Goal: Task Accomplishment & Management: Complete application form

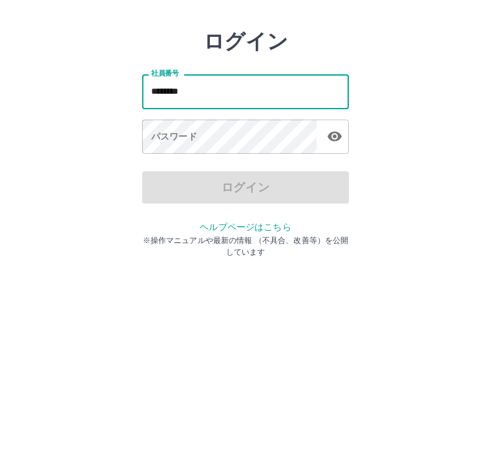
type input "*******"
click at [160, 172] on div "パスワード パスワード" at bounding box center [245, 190] width 207 height 36
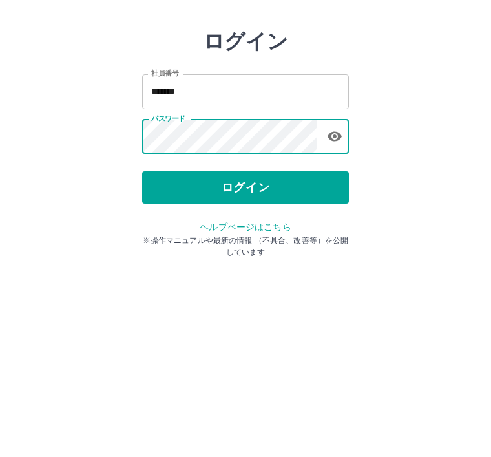
click at [258, 224] on button "ログイン" at bounding box center [245, 240] width 207 height 32
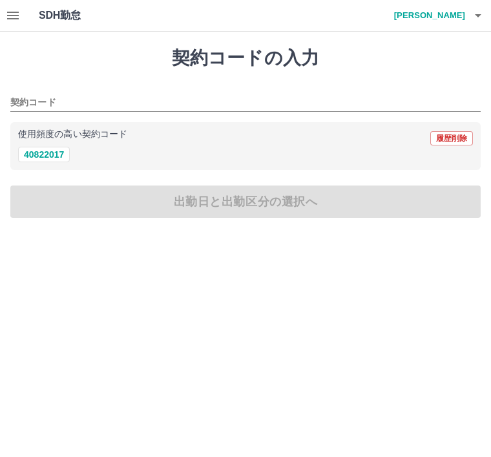
click at [238, 198] on div "契約コードの入力 契約コード 使用頻度の高い契約コード 履歴削除 40822017 出勤日と出勤区分の選択へ" at bounding box center [245, 133] width 491 height 202
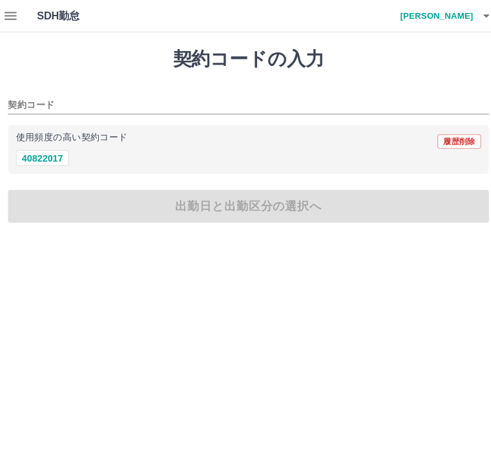
click at [233, 196] on div "契約コードの入力 契約コード 使用頻度の高い契約コード 履歴削除 40822017 出勤日と出勤区分の選択へ" at bounding box center [245, 133] width 491 height 202
click at [35, 151] on button "40822017" at bounding box center [44, 155] width 52 height 16
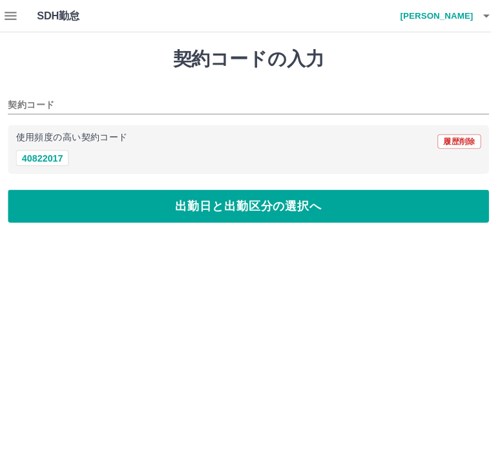
type input "********"
click at [236, 207] on button "出勤日と出勤区分の選択へ" at bounding box center [245, 201] width 470 height 32
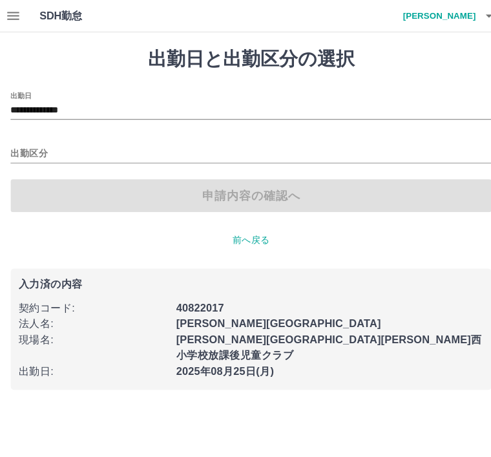
click at [22, 133] on div "出勤区分" at bounding box center [245, 145] width 470 height 27
click at [32, 133] on label "出勤区分" at bounding box center [23, 136] width 27 height 10
click at [32, 143] on input "出勤区分" at bounding box center [245, 151] width 470 height 16
click at [17, 145] on input "出勤区分" at bounding box center [245, 151] width 470 height 16
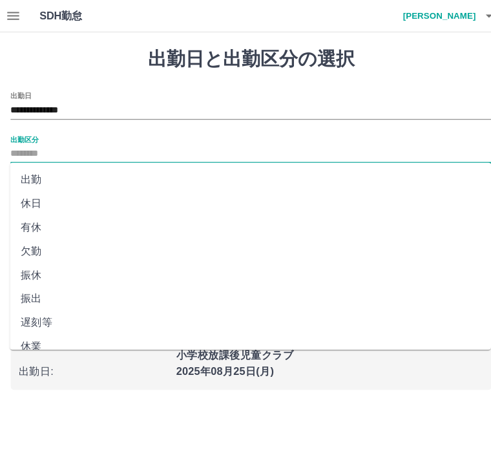
click at [35, 178] on li "出勤" at bounding box center [245, 175] width 470 height 23
type input "**"
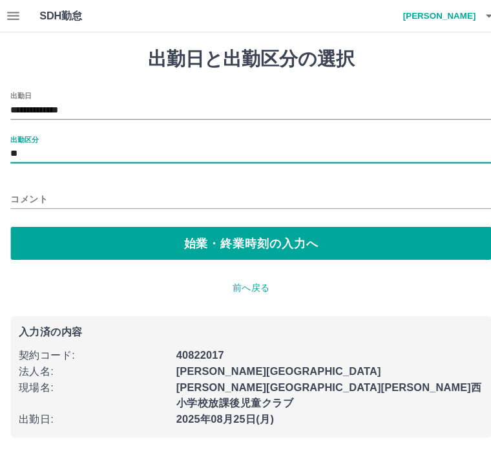
click at [238, 237] on button "始業・終業時刻の入力へ" at bounding box center [245, 238] width 470 height 32
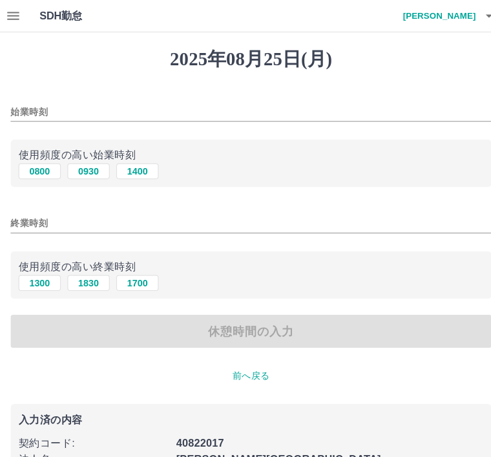
click at [65, 104] on input "始業時刻" at bounding box center [245, 109] width 470 height 19
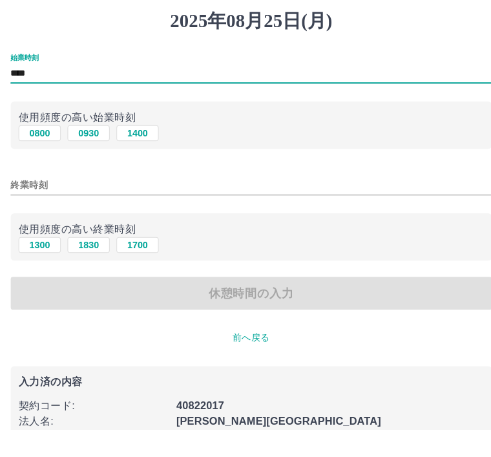
type input "****"
click at [54, 209] on input "終業時刻" at bounding box center [245, 218] width 470 height 19
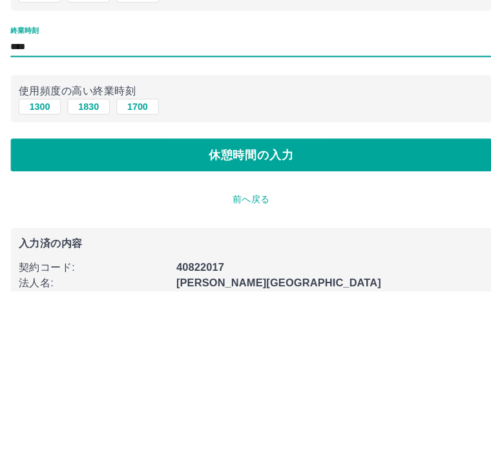
type input "****"
click at [247, 308] on button "休憩時間の入力" at bounding box center [245, 324] width 470 height 32
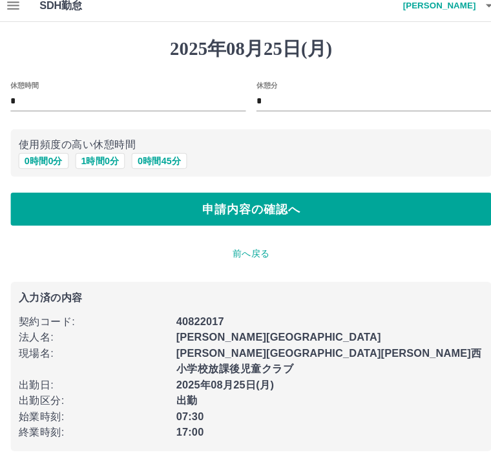
click at [95, 160] on button "1 時間 0 分" at bounding box center [98, 168] width 49 height 16
type input "*"
click at [238, 205] on button "申請内容の確認へ" at bounding box center [245, 214] width 470 height 32
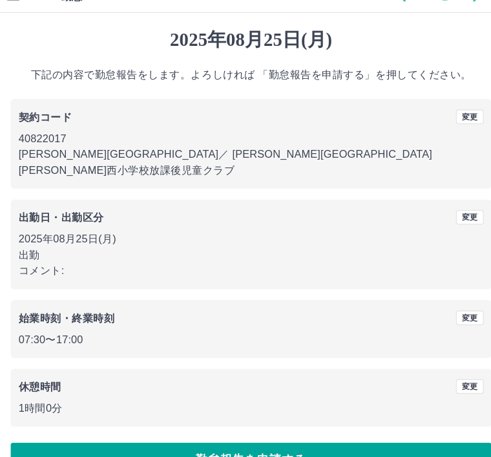
scroll to position [26, 0]
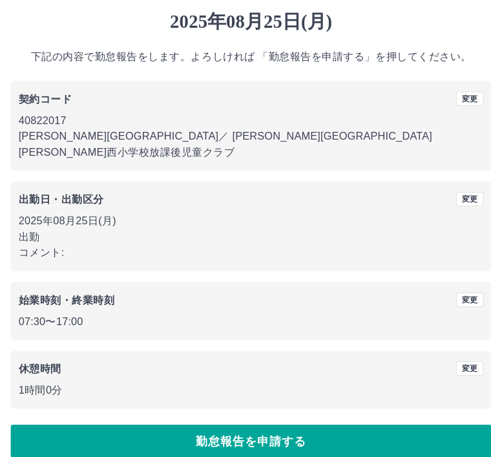
click at [244, 425] on button "勤怠報告を申請する" at bounding box center [245, 441] width 470 height 32
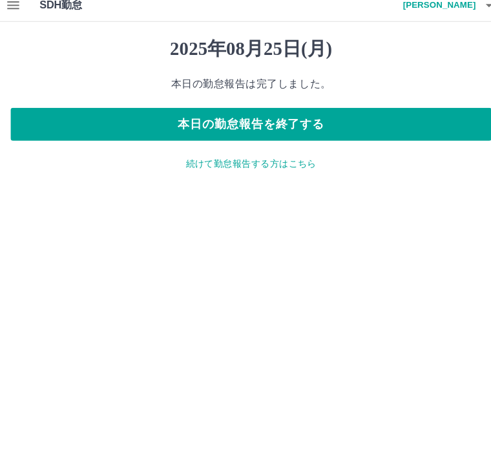
click at [244, 116] on button "本日の勤怠報告を終了する" at bounding box center [245, 132] width 470 height 32
